Goal: Information Seeking & Learning: Learn about a topic

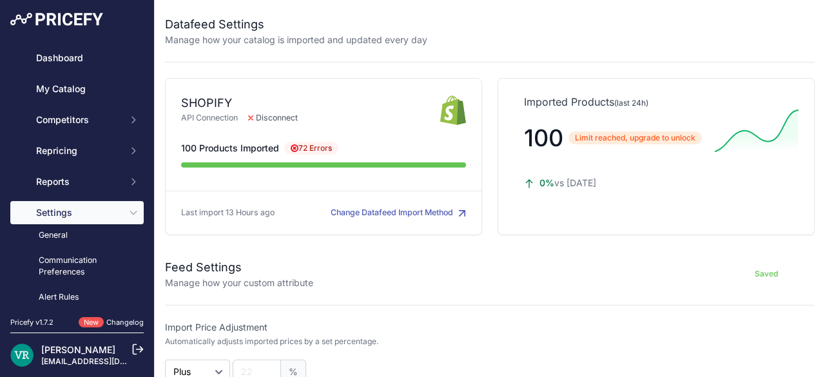
click at [448, 62] on hr at bounding box center [490, 62] width 650 height 1
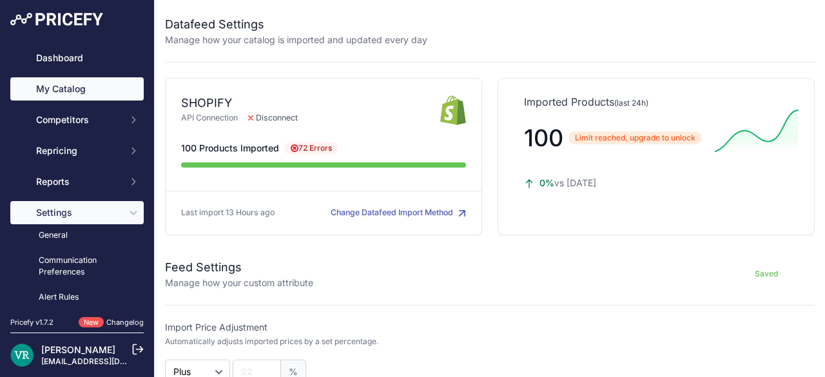
click at [87, 87] on link "My Catalog" at bounding box center [76, 88] width 133 height 23
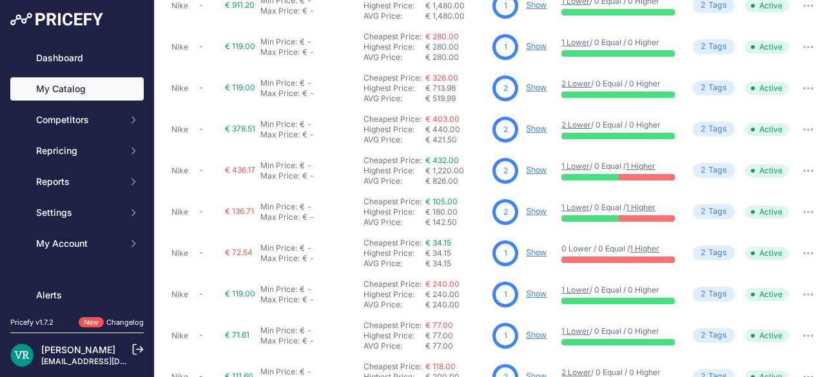
scroll to position [116, 337]
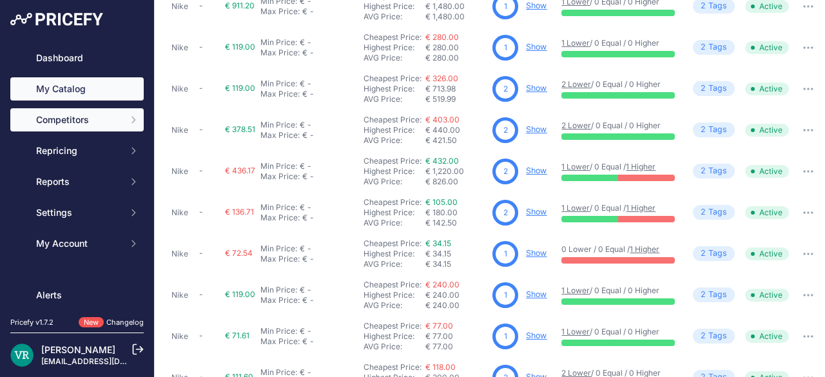
click at [104, 109] on div "Dashboard My Catalog Competitors Competitors Monitored URLs MAP infringements R…" at bounding box center [76, 150] width 133 height 209
click at [102, 114] on span "Competitors" at bounding box center [78, 119] width 84 height 13
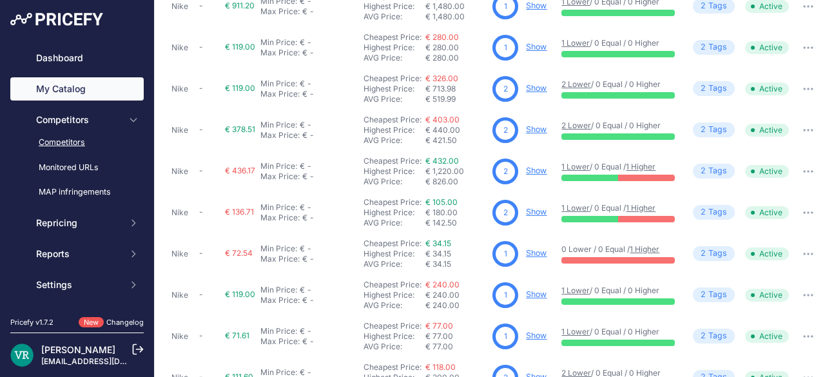
click at [79, 146] on link "Competitors" at bounding box center [76, 143] width 133 height 23
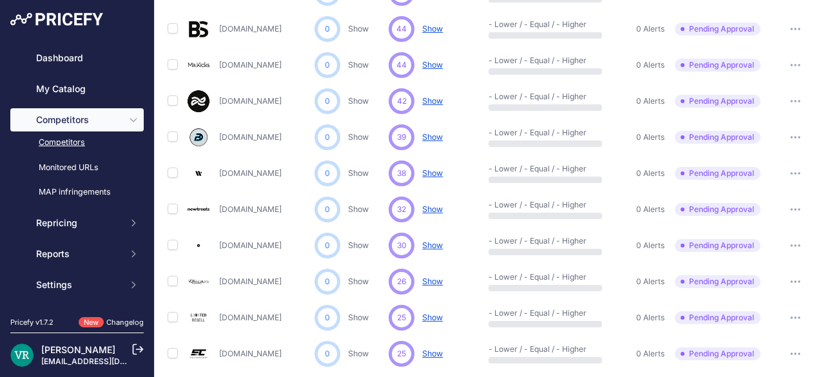
scroll to position [708, 0]
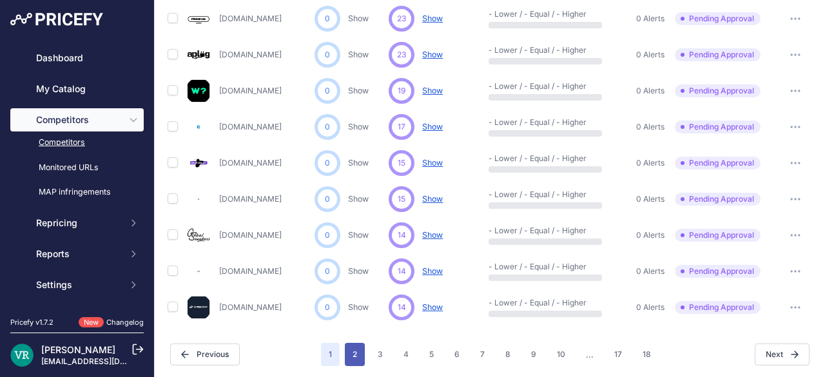
click at [357, 359] on button "2" at bounding box center [355, 354] width 20 height 23
